Goal: Navigation & Orientation: Find specific page/section

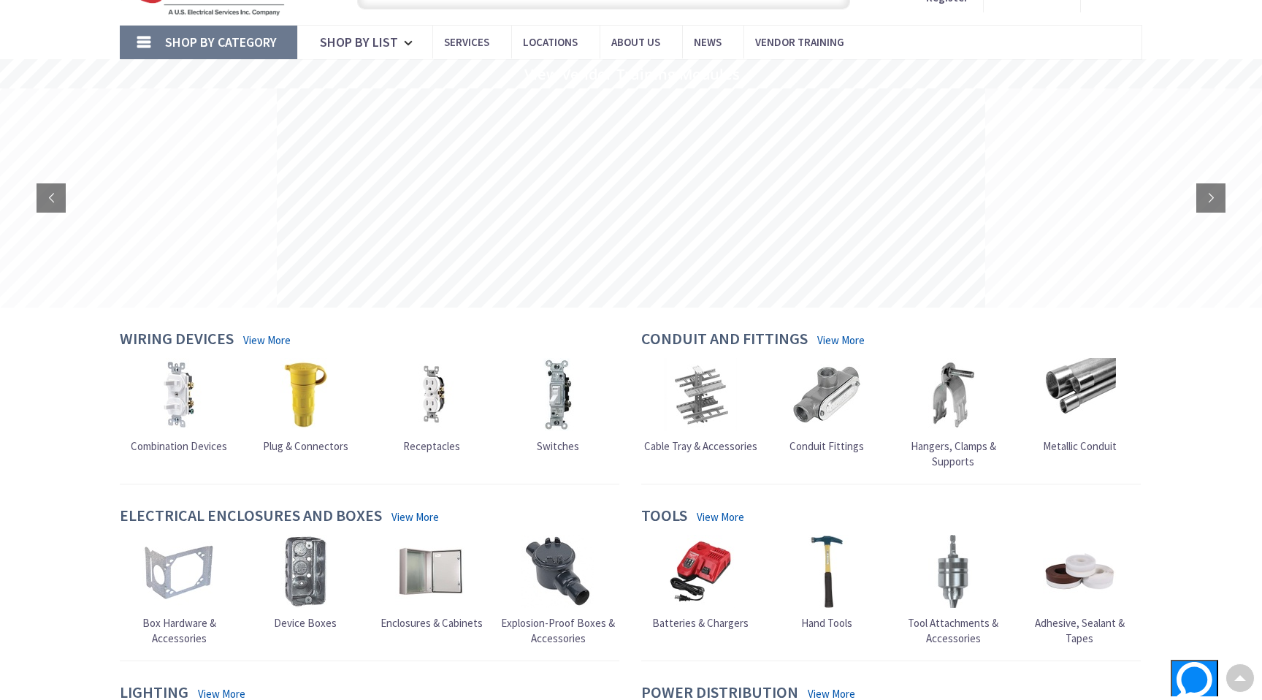
scroll to position [62, 0]
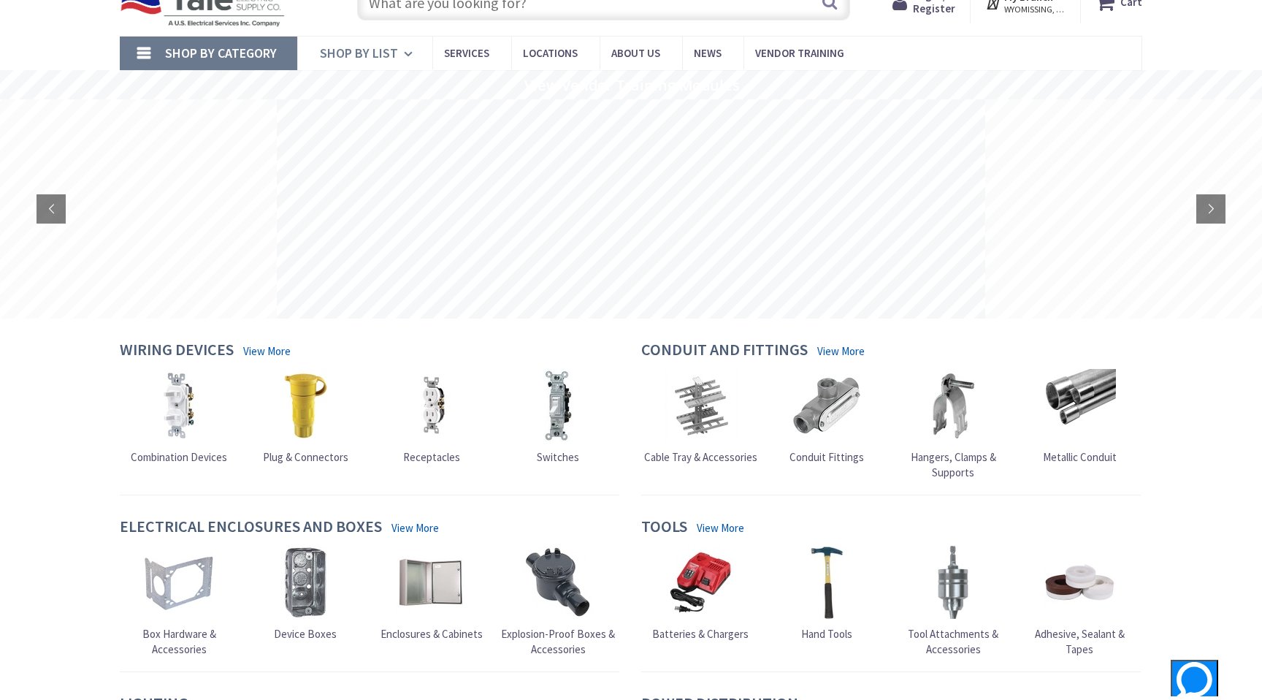
click at [379, 59] on span "Shop By List" at bounding box center [359, 53] width 78 height 17
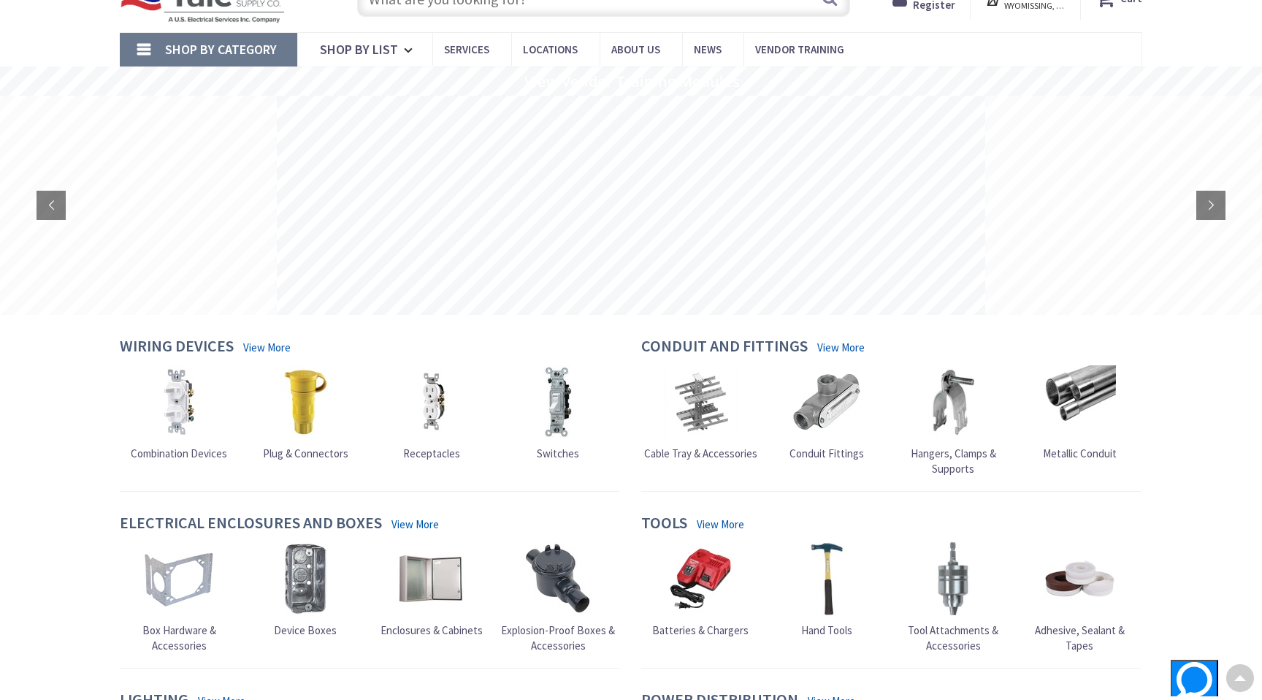
scroll to position [0, 0]
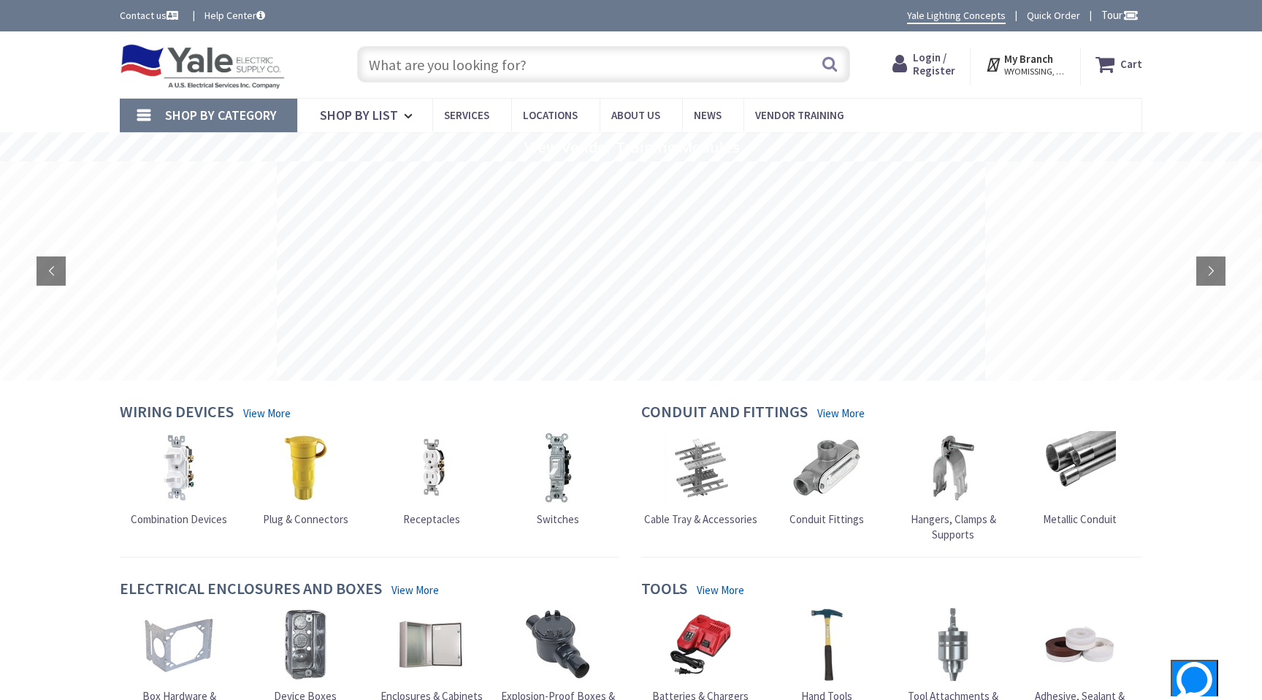
click at [156, 121] on link "Shop By Category" at bounding box center [209, 116] width 178 height 34
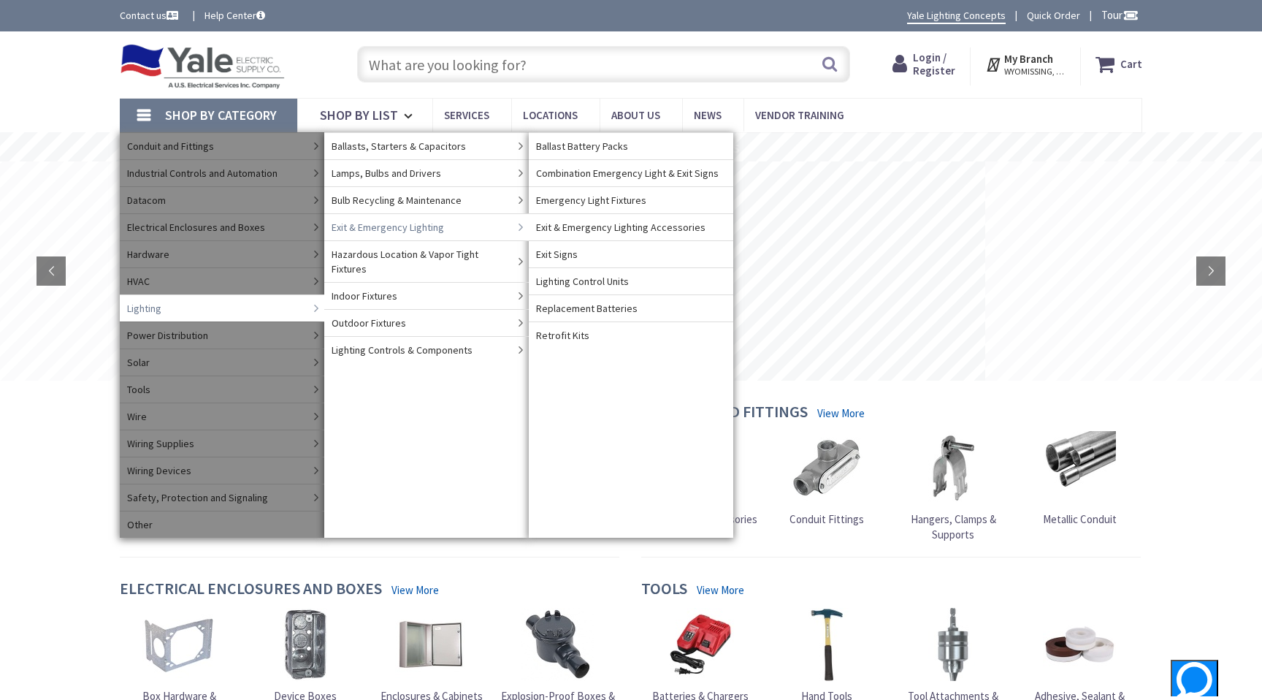
click at [408, 226] on span "Exit & Emergency Lighting" at bounding box center [388, 227] width 113 height 15
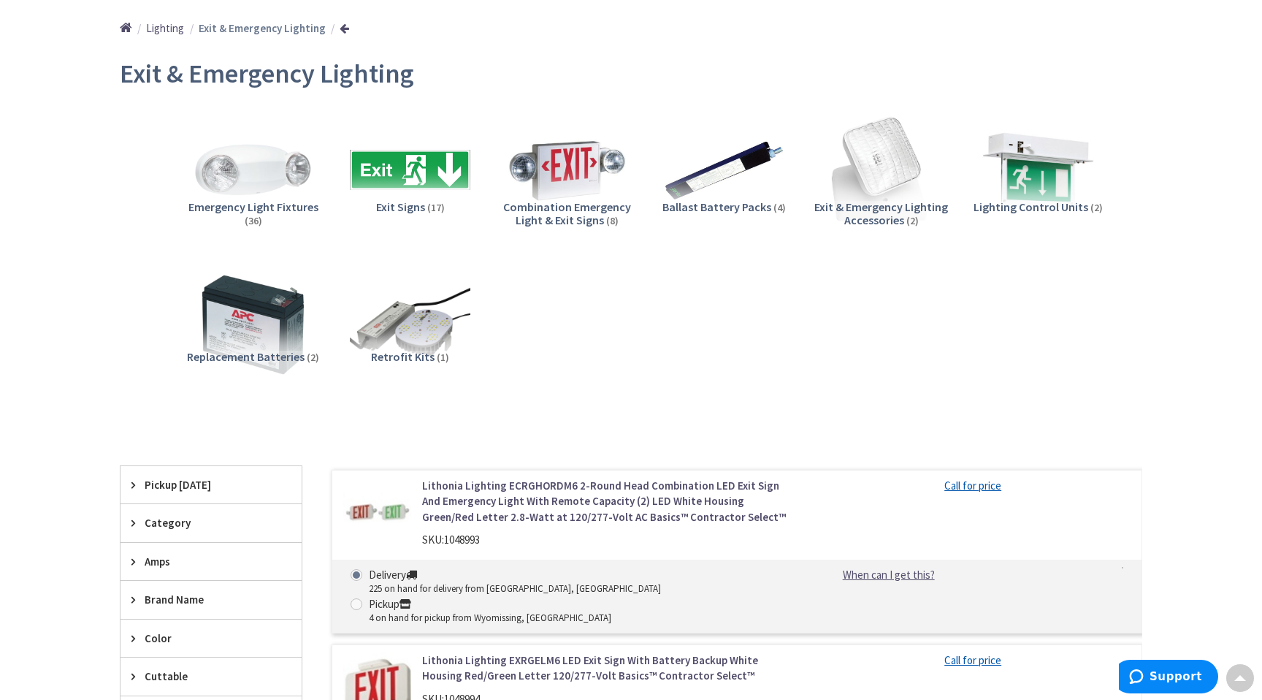
scroll to position [197, 0]
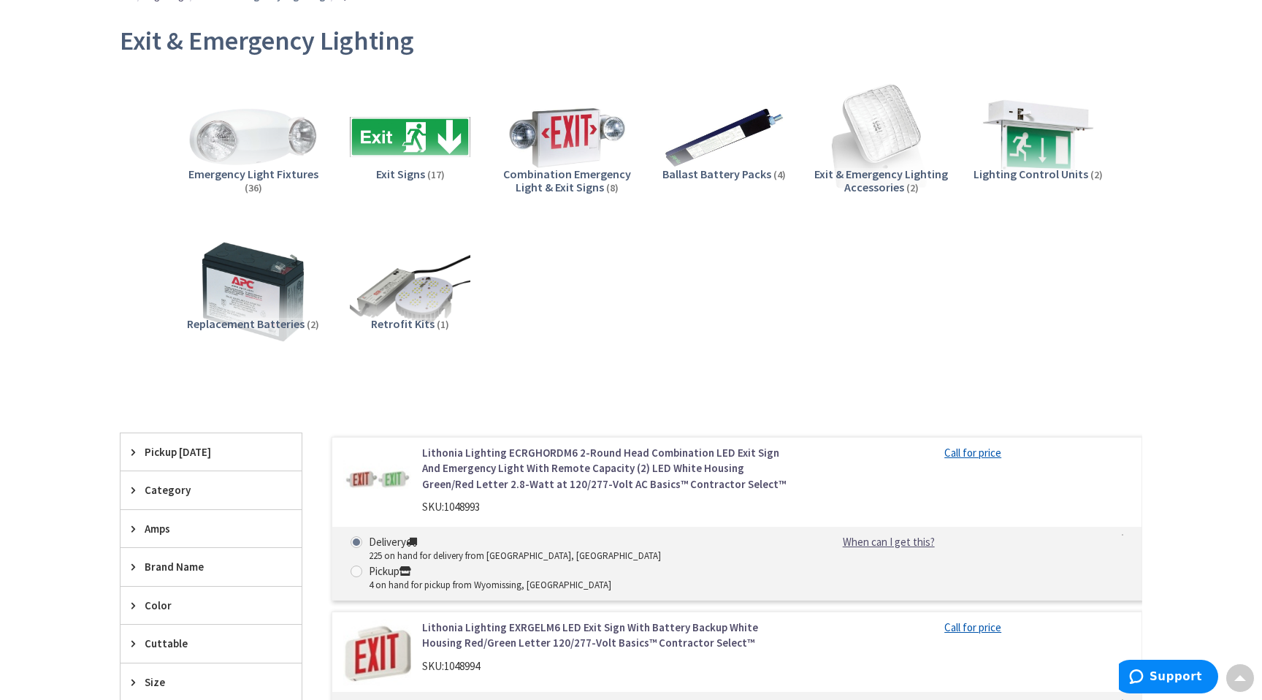
click at [228, 166] on img at bounding box center [253, 137] width 132 height 132
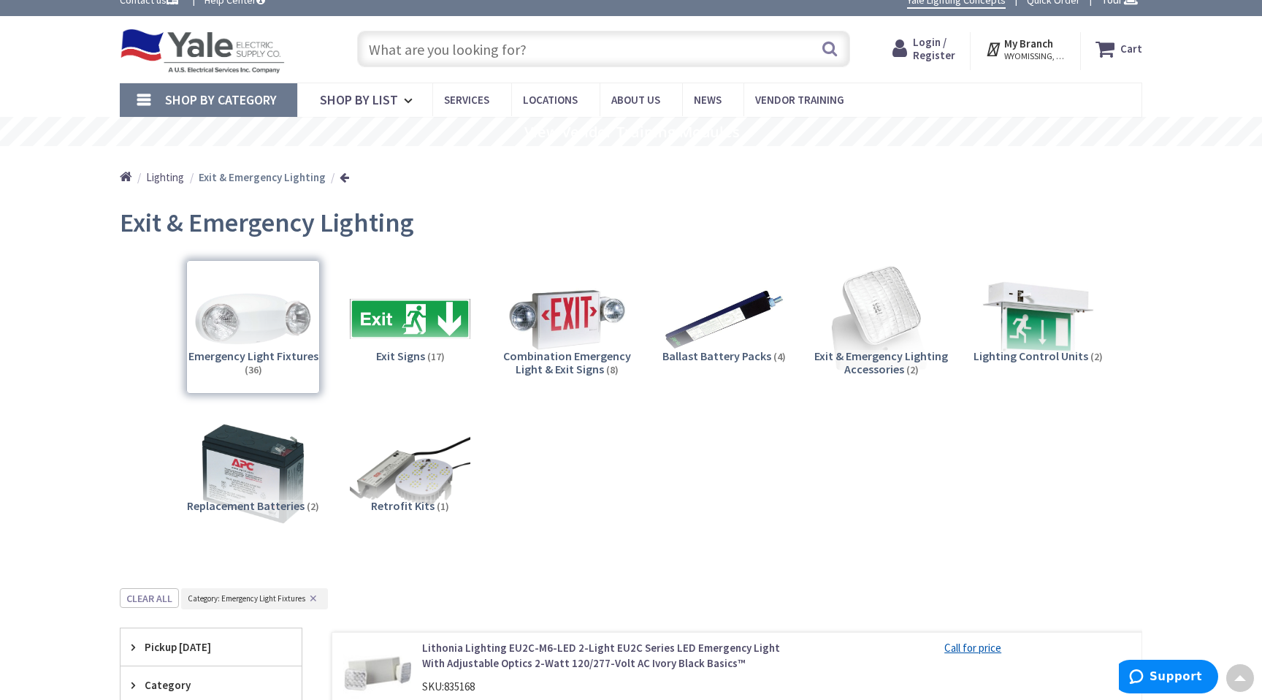
scroll to position [0, 0]
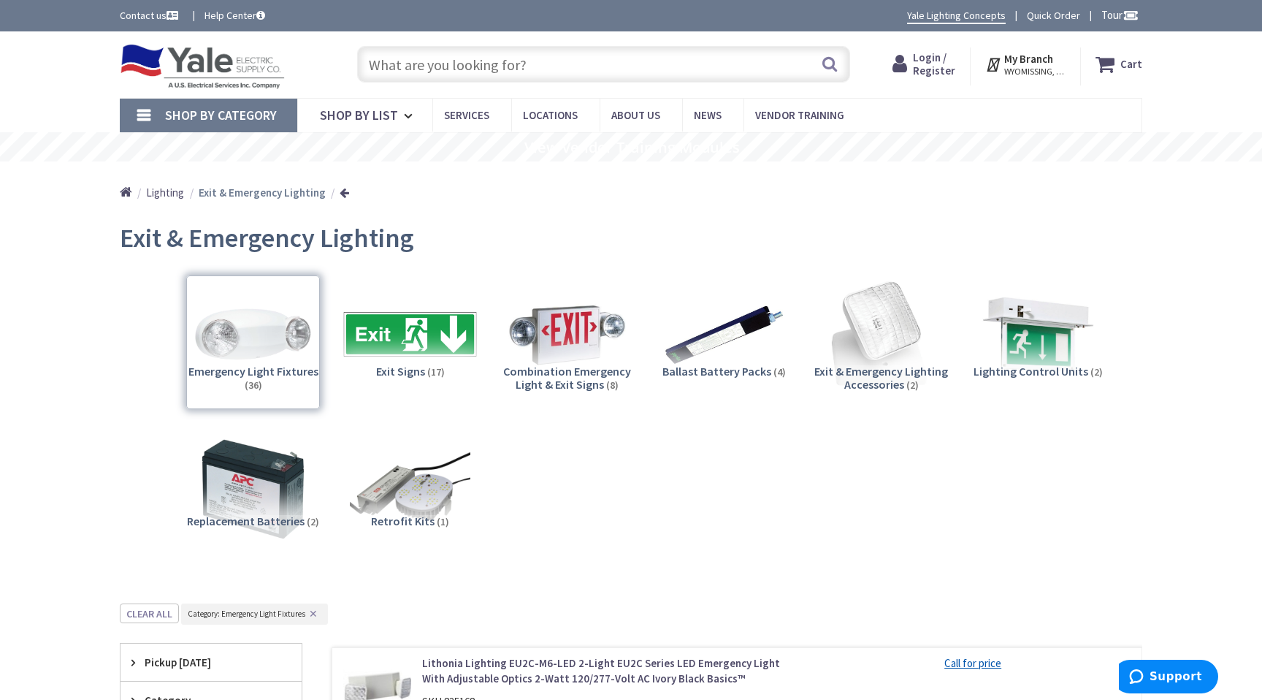
click at [395, 345] on img at bounding box center [410, 334] width 132 height 132
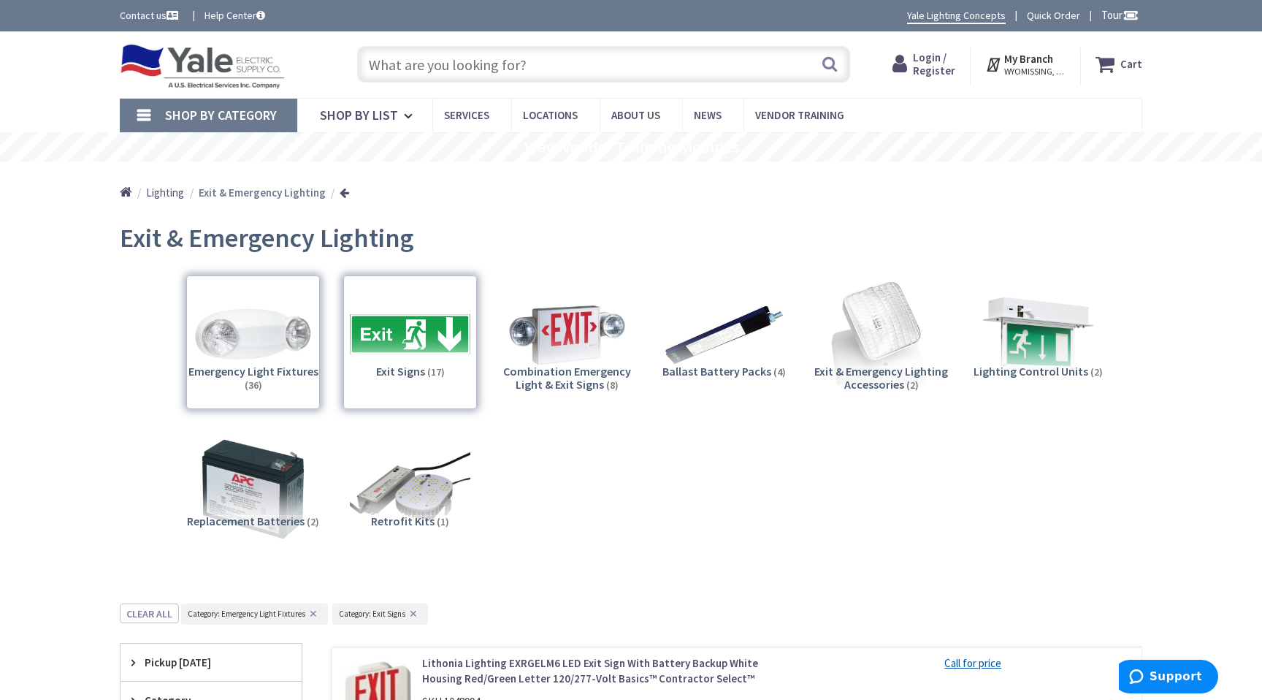
click at [161, 114] on link "Shop By Category" at bounding box center [209, 116] width 178 height 34
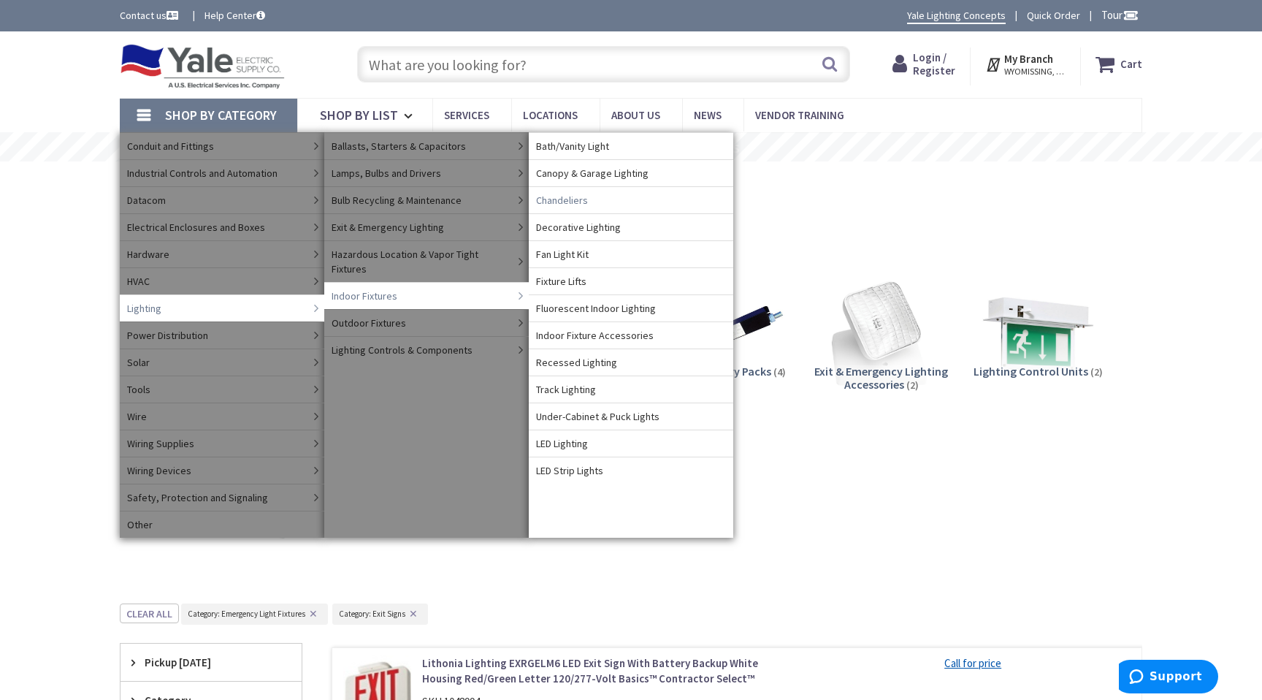
click at [563, 197] on span "Chandeliers" at bounding box center [562, 200] width 52 height 15
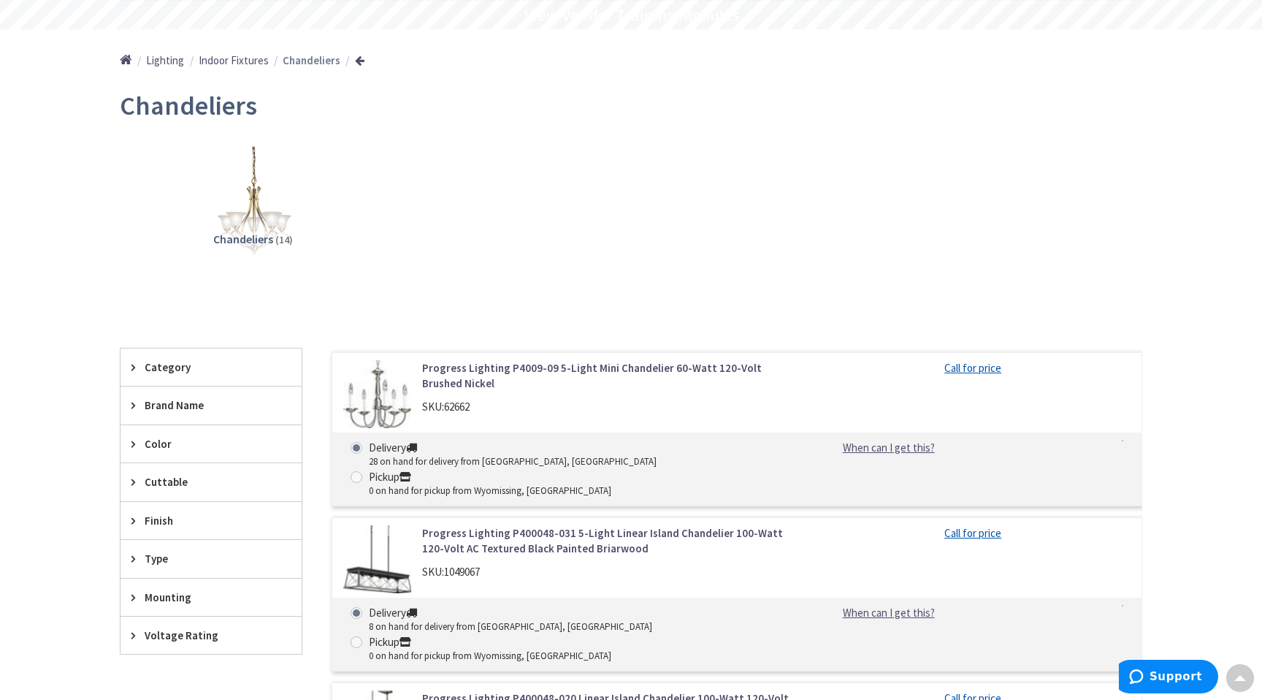
scroll to position [131, 0]
click at [238, 61] on span "Indoor Fixtures" at bounding box center [234, 62] width 70 height 14
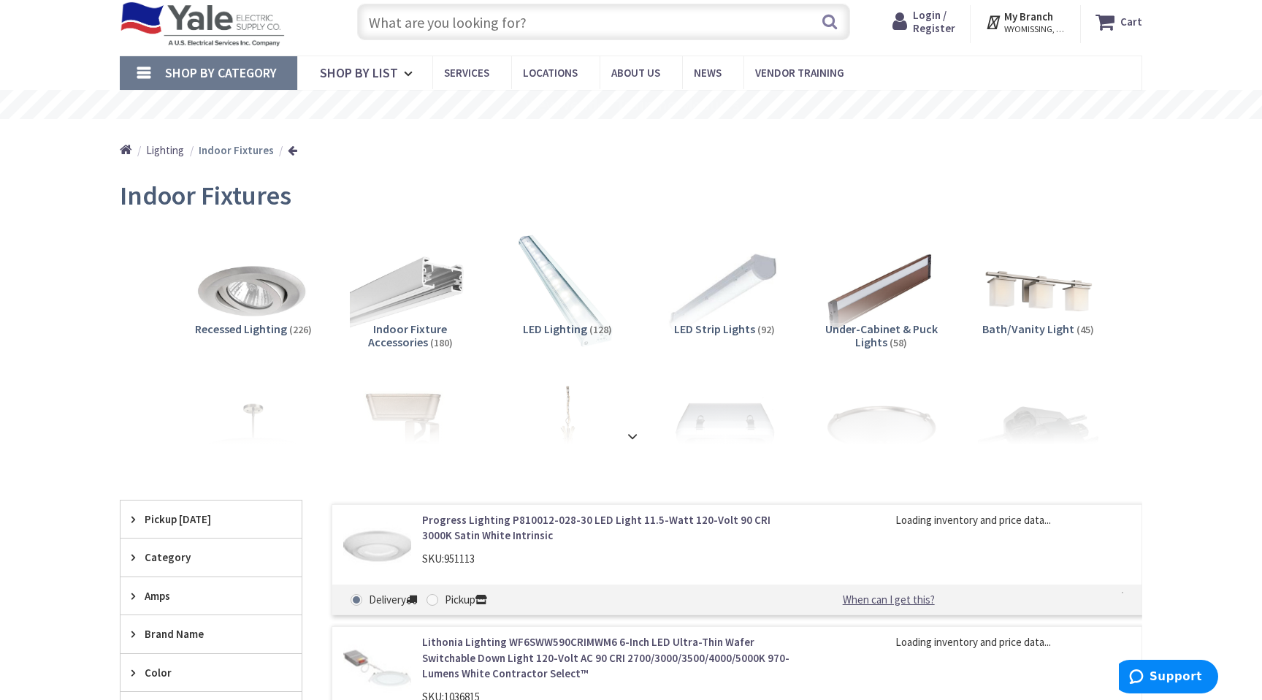
scroll to position [63, 0]
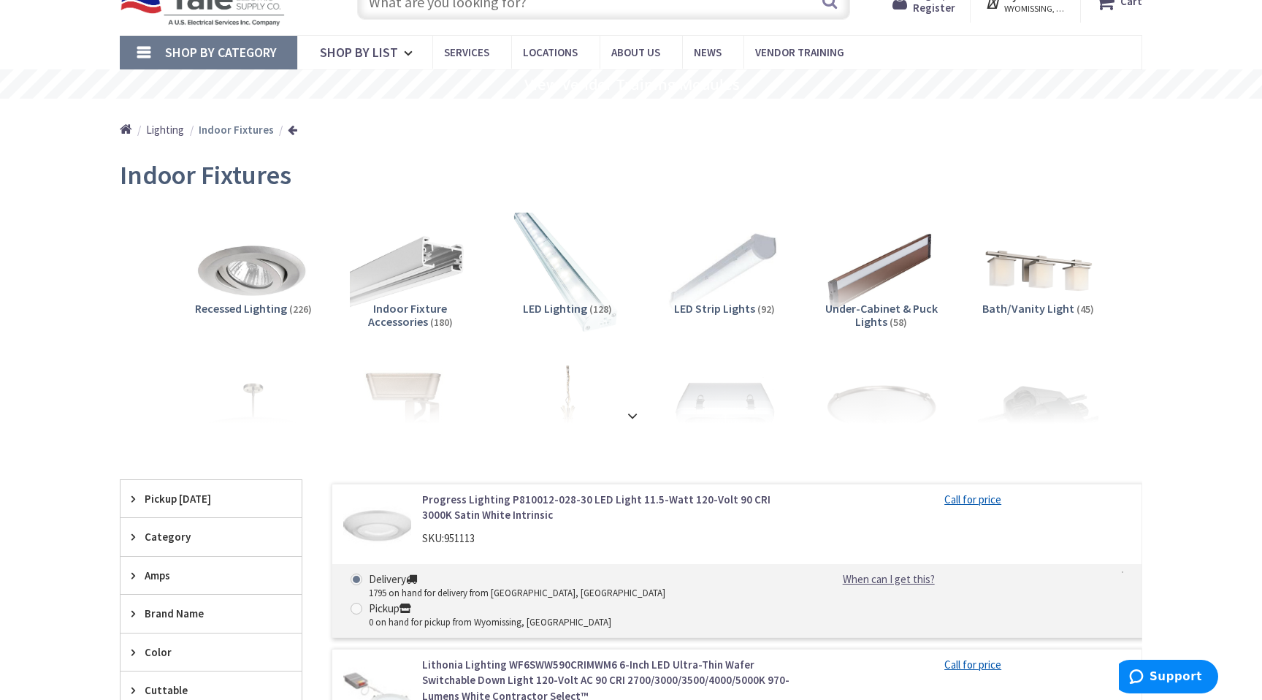
click at [568, 277] on img at bounding box center [567, 271] width 132 height 132
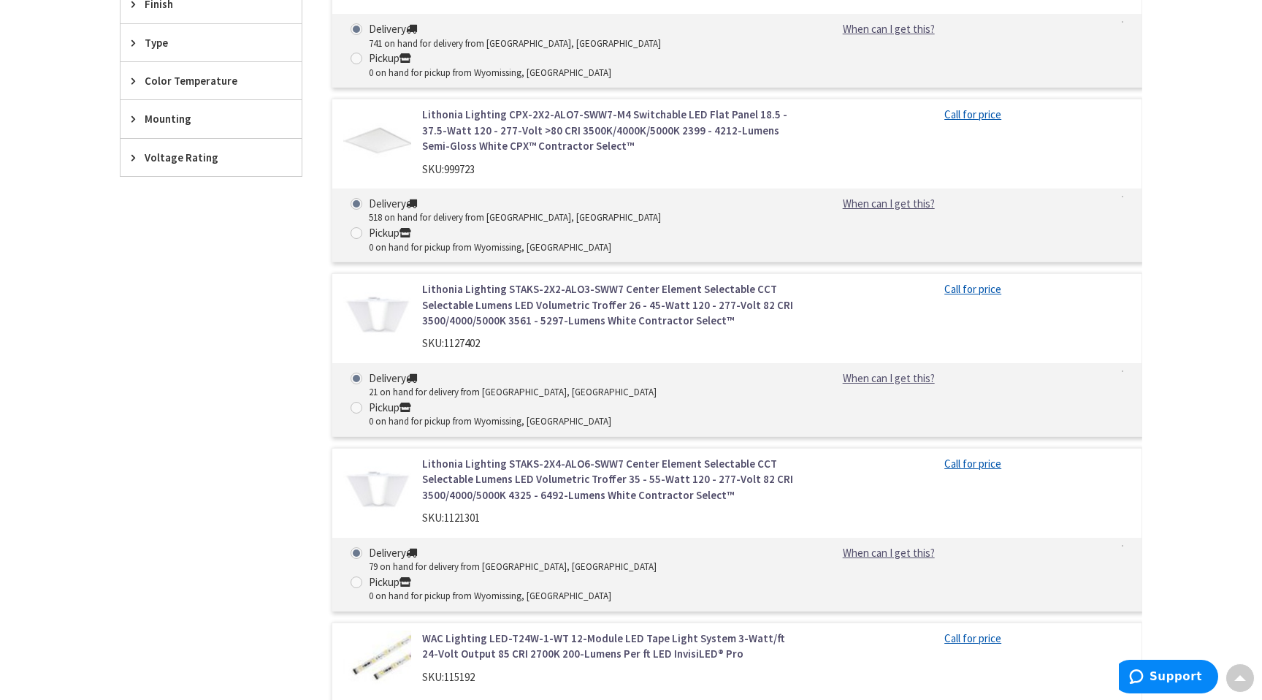
scroll to position [523, 0]
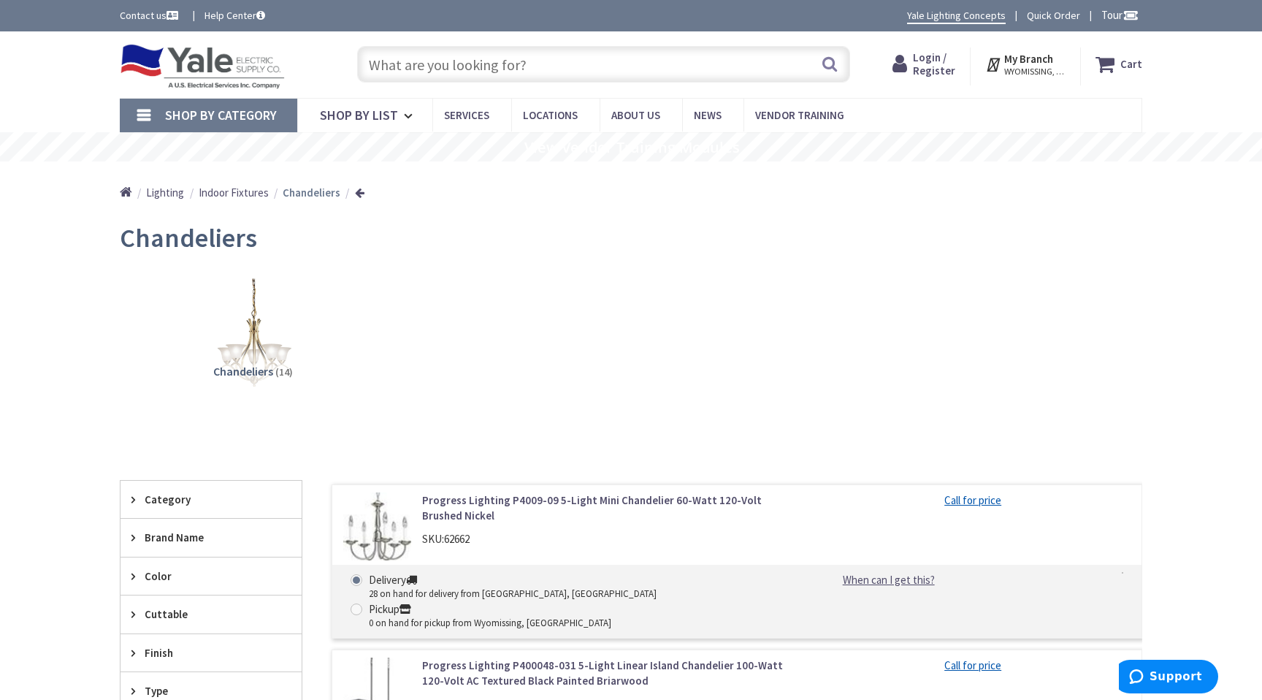
click at [234, 190] on span "Indoor Fixtures" at bounding box center [234, 193] width 70 height 14
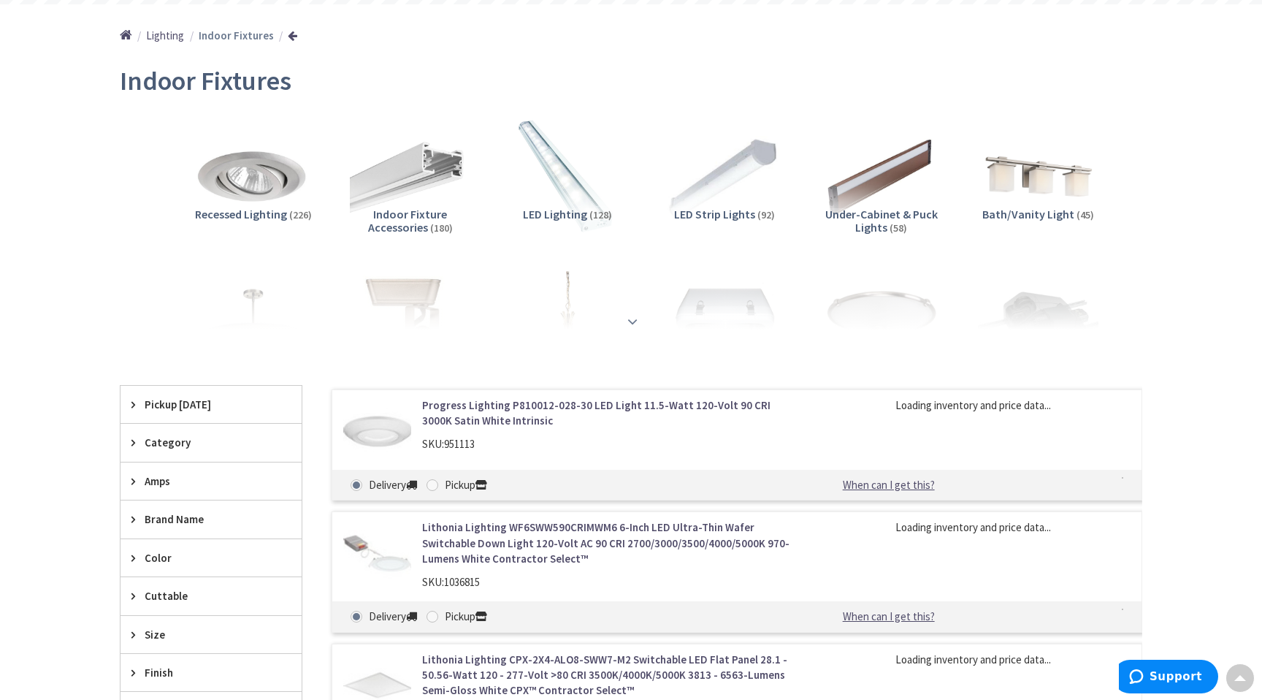
scroll to position [218, 0]
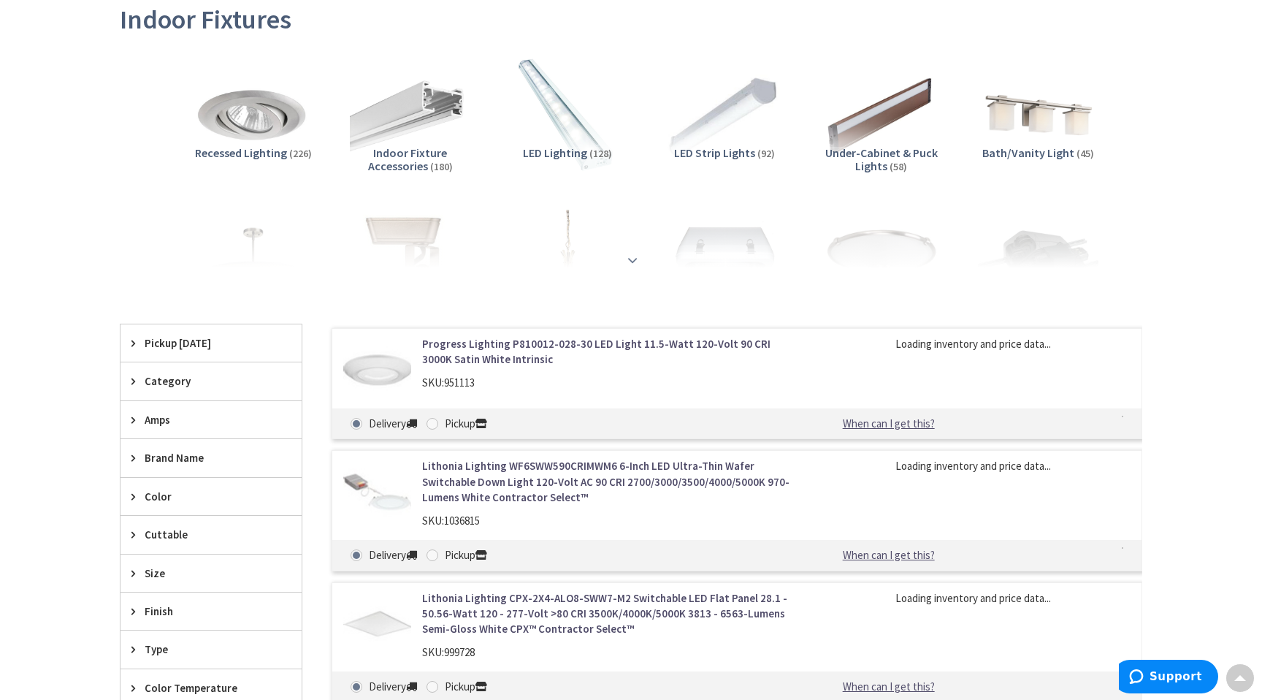
click at [631, 262] on strong at bounding box center [633, 260] width 18 height 16
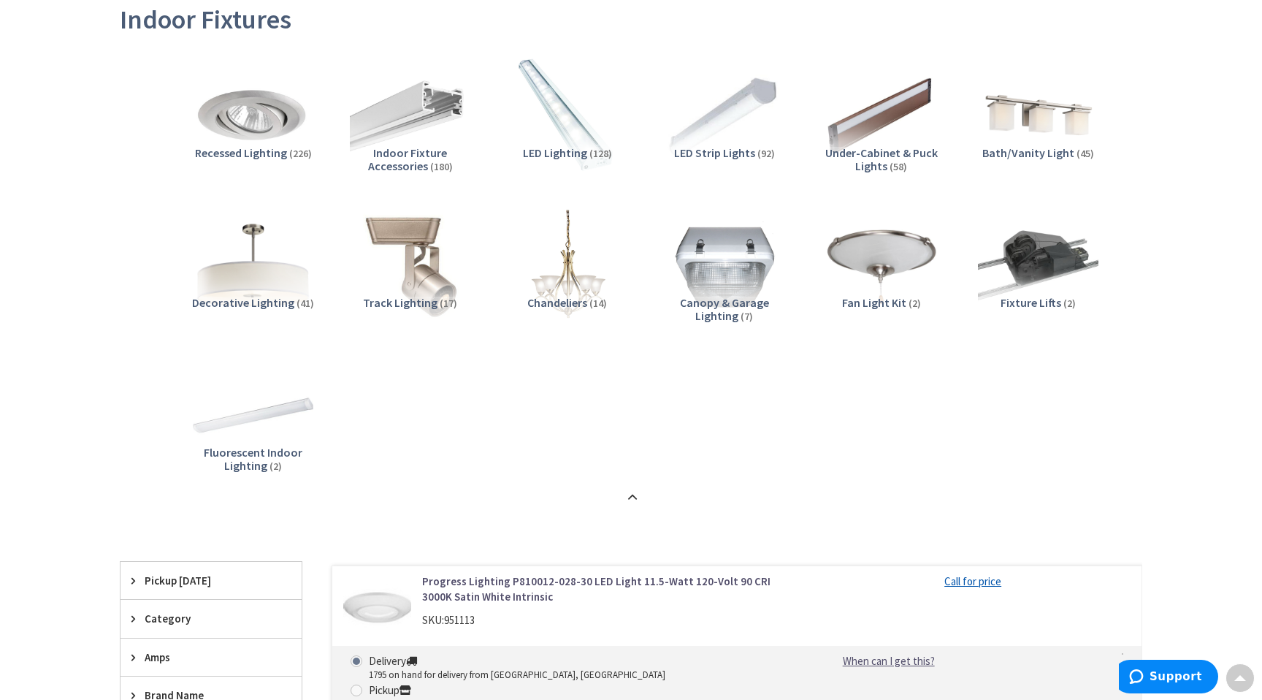
click at [261, 286] on img at bounding box center [253, 265] width 132 height 132
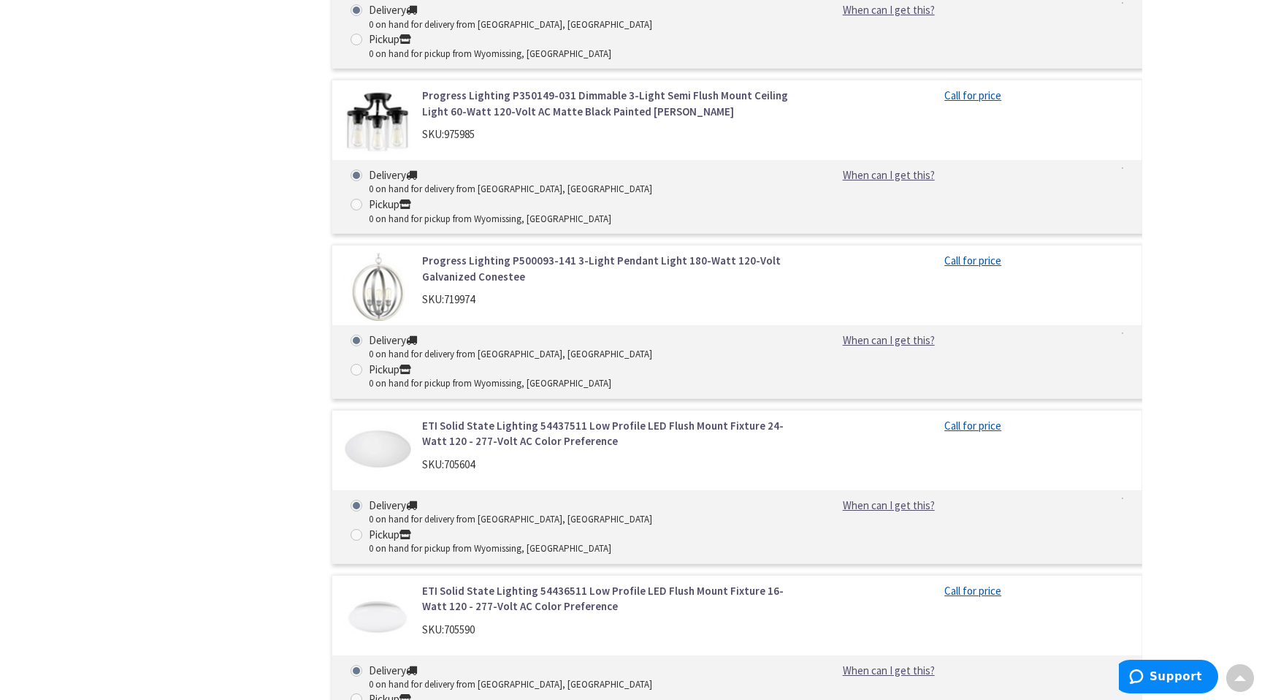
scroll to position [5808, 0]
